Goal: Check status: Check status

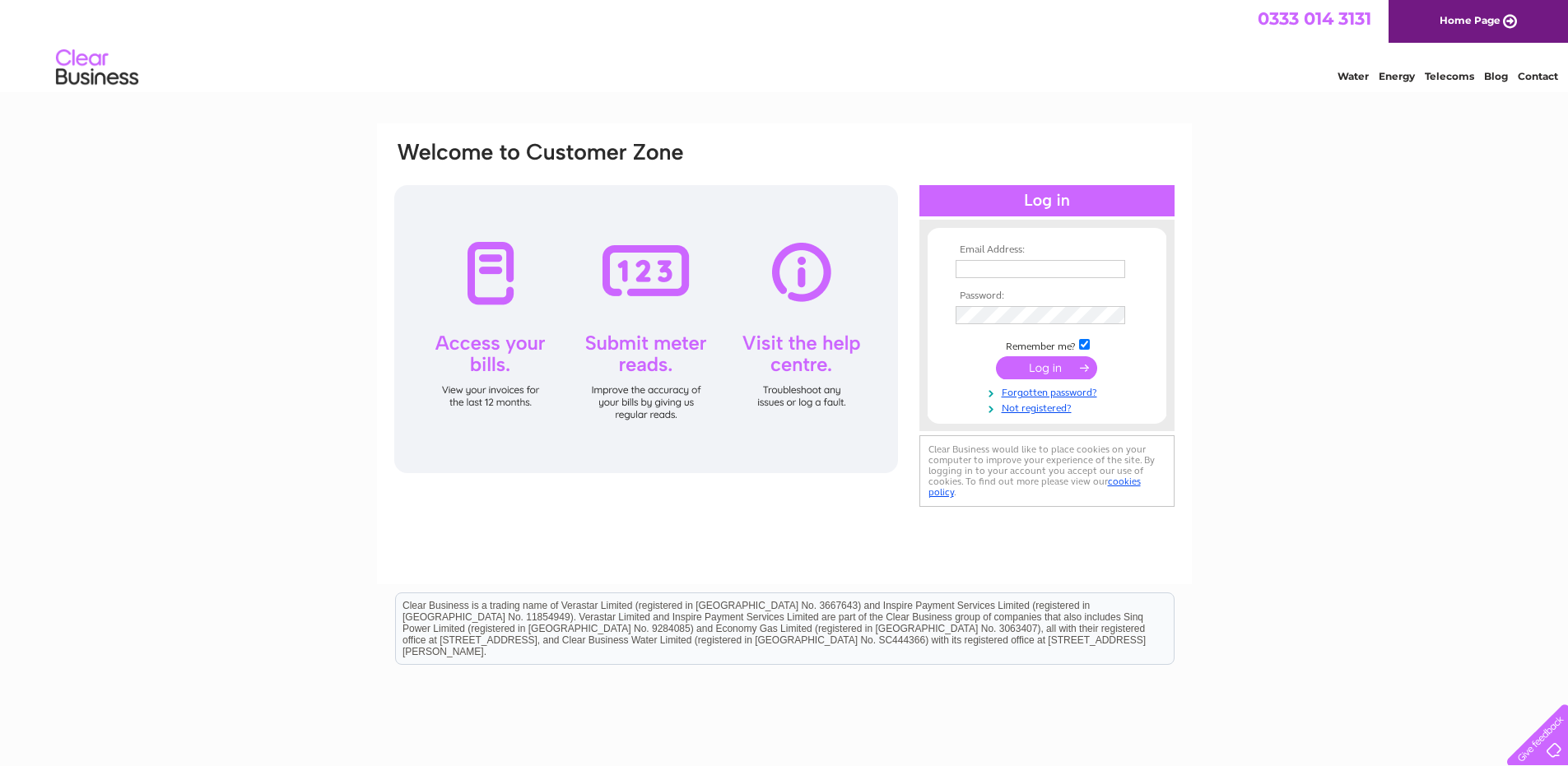
type input "[EMAIL_ADDRESS][DOMAIN_NAME]"
click at [1029, 370] on input "submit" at bounding box center [1046, 368] width 101 height 23
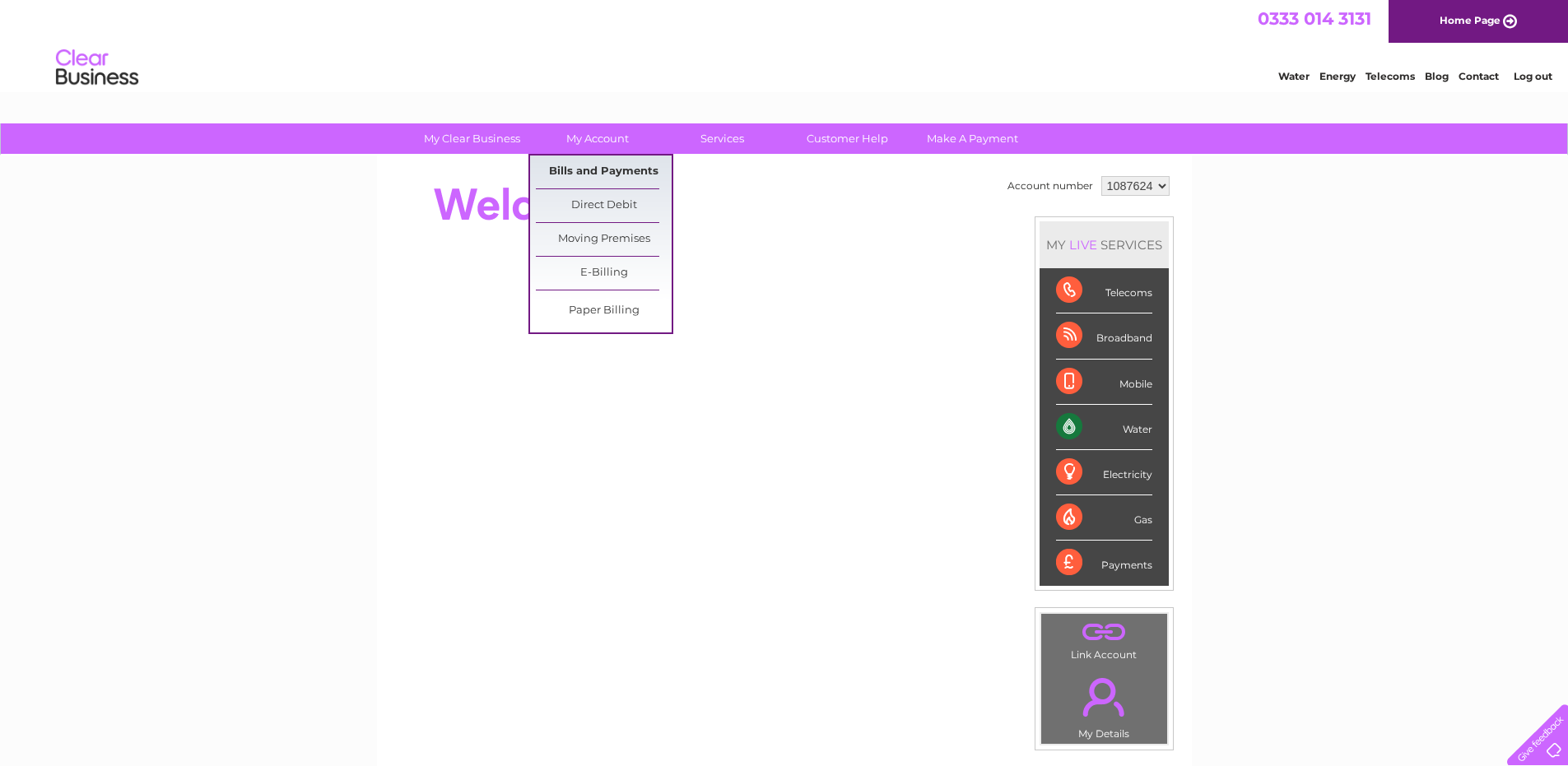
click at [612, 169] on link "Bills and Payments" at bounding box center [603, 172] width 136 height 33
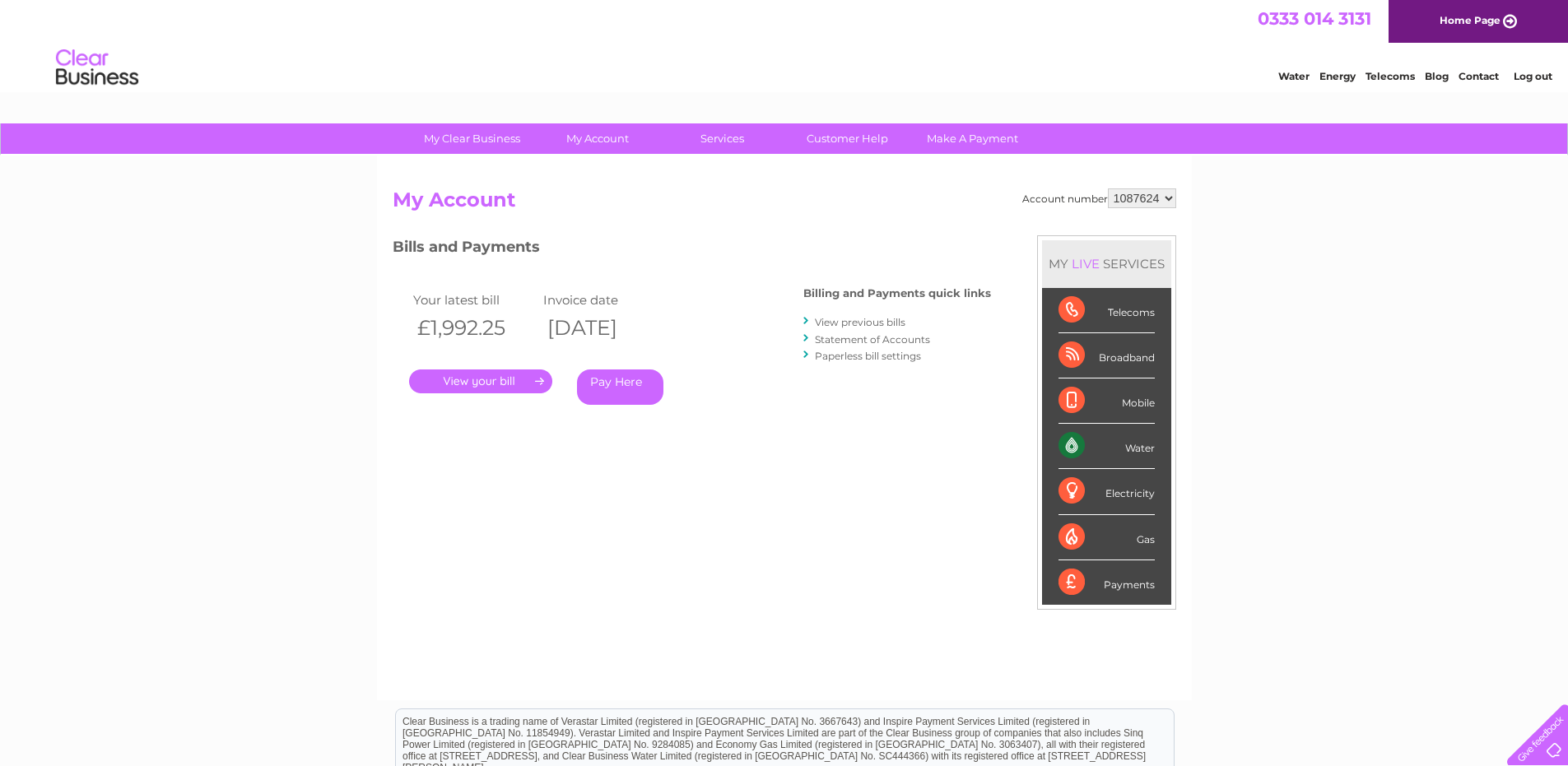
click at [893, 321] on link "View previous bills" at bounding box center [860, 321] width 91 height 12
